Goal: Task Accomplishment & Management: Complete application form

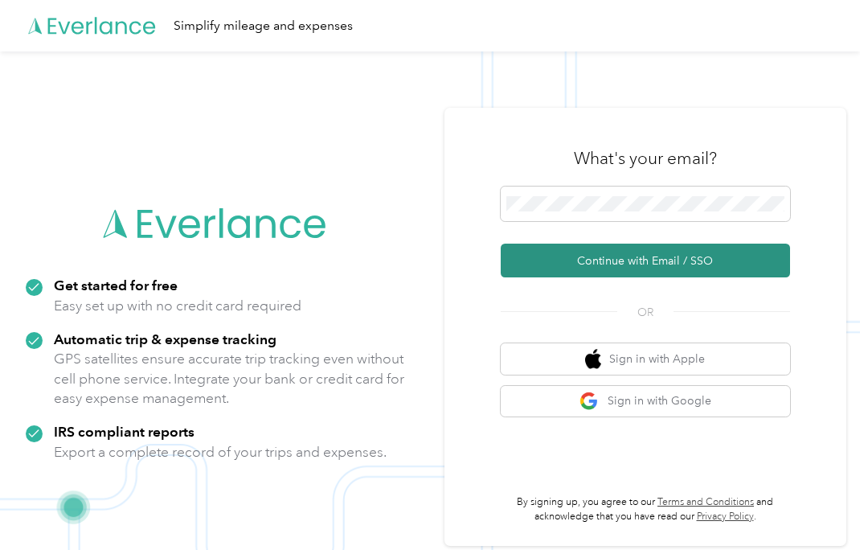
click at [709, 263] on button "Continue with Email / SSO" at bounding box center [645, 261] width 289 height 34
click at [765, 276] on button "Continue with Email / SSO" at bounding box center [645, 261] width 289 height 34
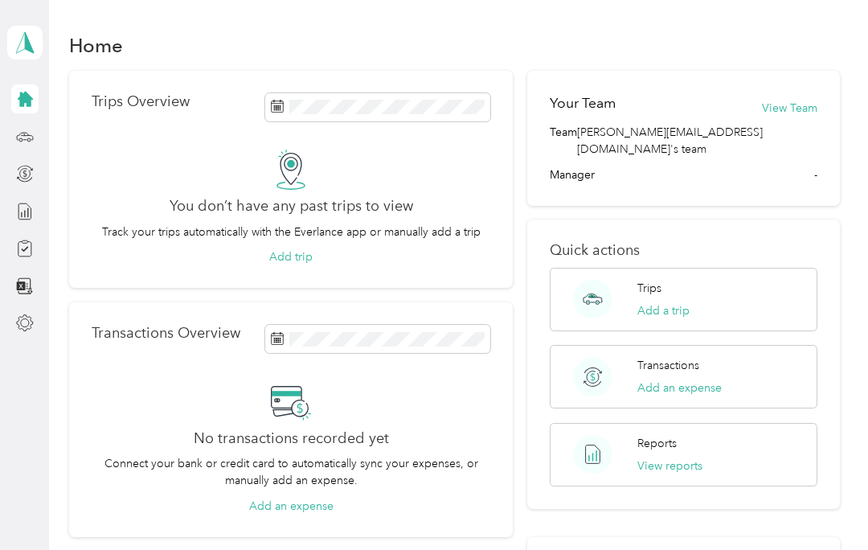
click at [5, 172] on aside "Aerial Poole Personal dashboard" at bounding box center [24, 275] width 49 height 550
click at [11, 252] on div at bounding box center [24, 248] width 27 height 29
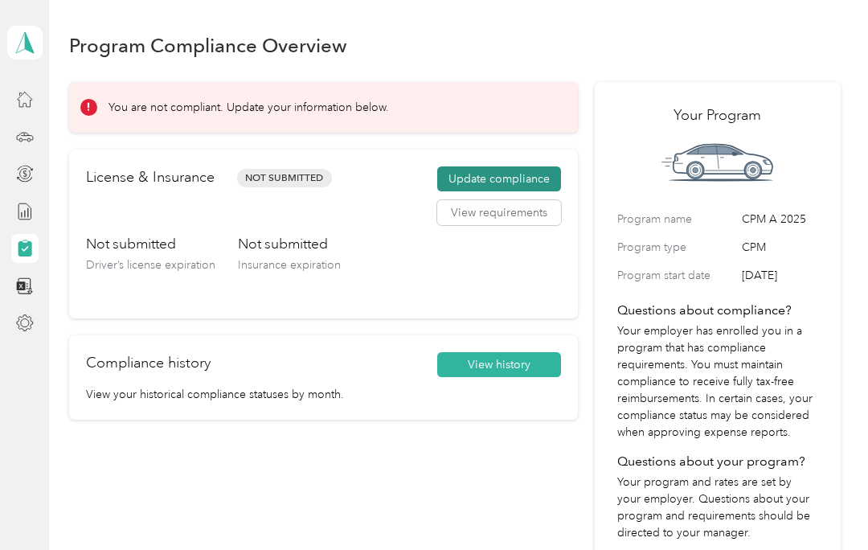
click at [531, 185] on button "Update compliance" at bounding box center [499, 179] width 124 height 26
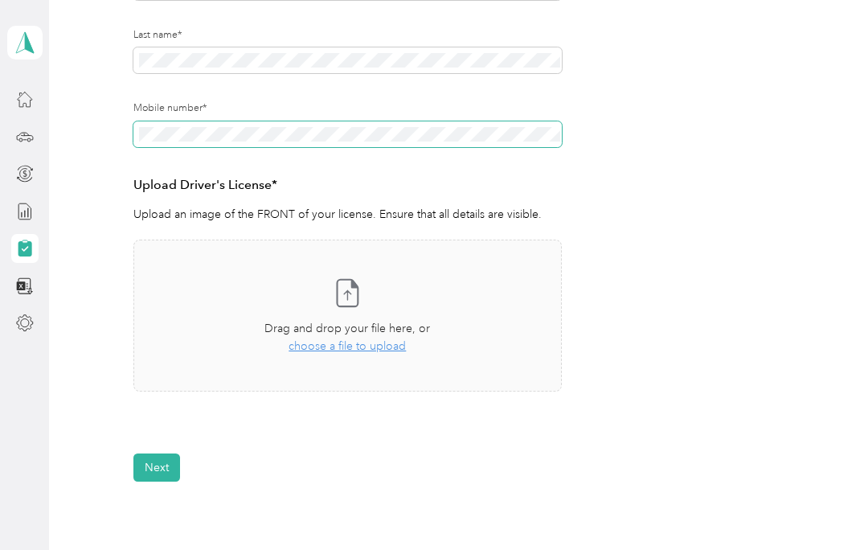
scroll to position [294, 0]
